Goal: Find specific page/section: Find specific page/section

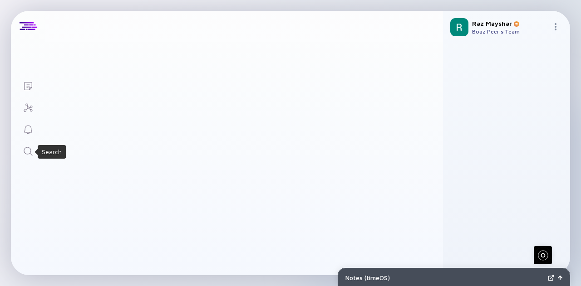
click at [29, 149] on icon "Search" at bounding box center [28, 151] width 11 height 11
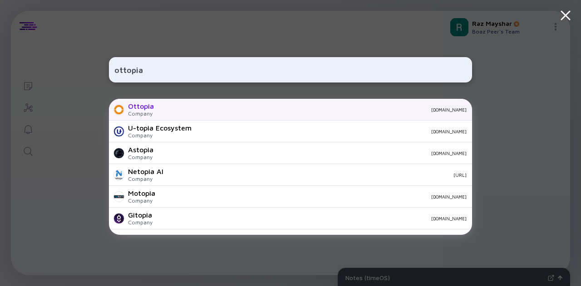
type input "ottopia"
click at [186, 113] on div "Ottopia Company [DOMAIN_NAME]" at bounding box center [290, 110] width 363 height 22
